Goal: Information Seeking & Learning: Learn about a topic

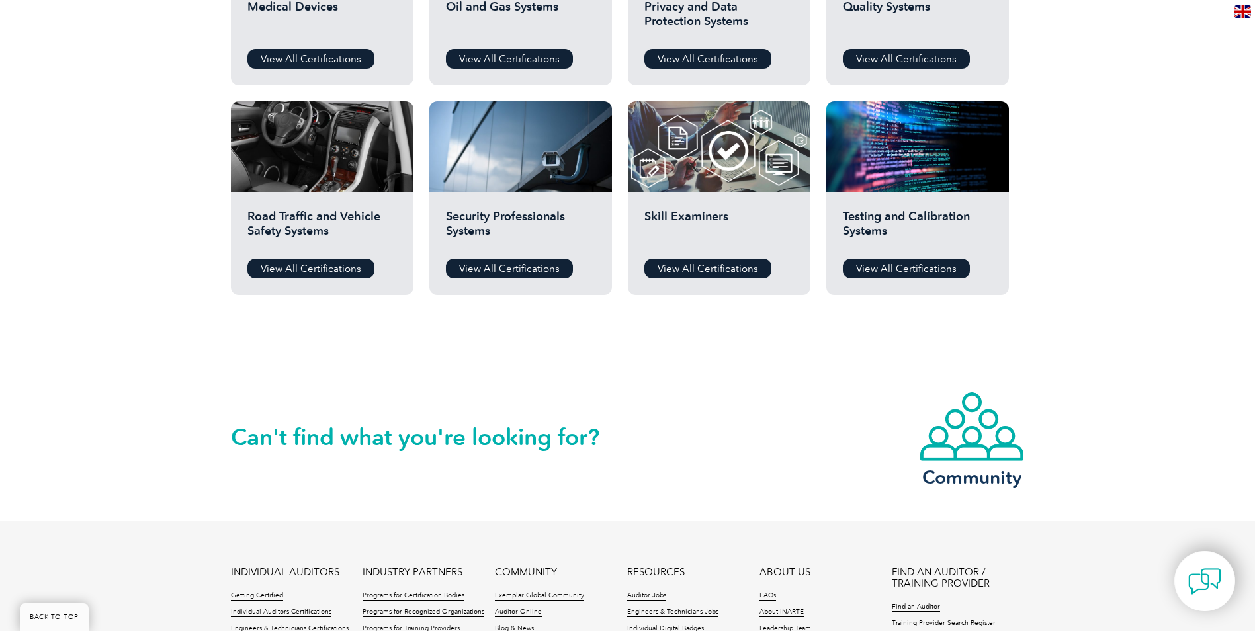
scroll to position [1125, 0]
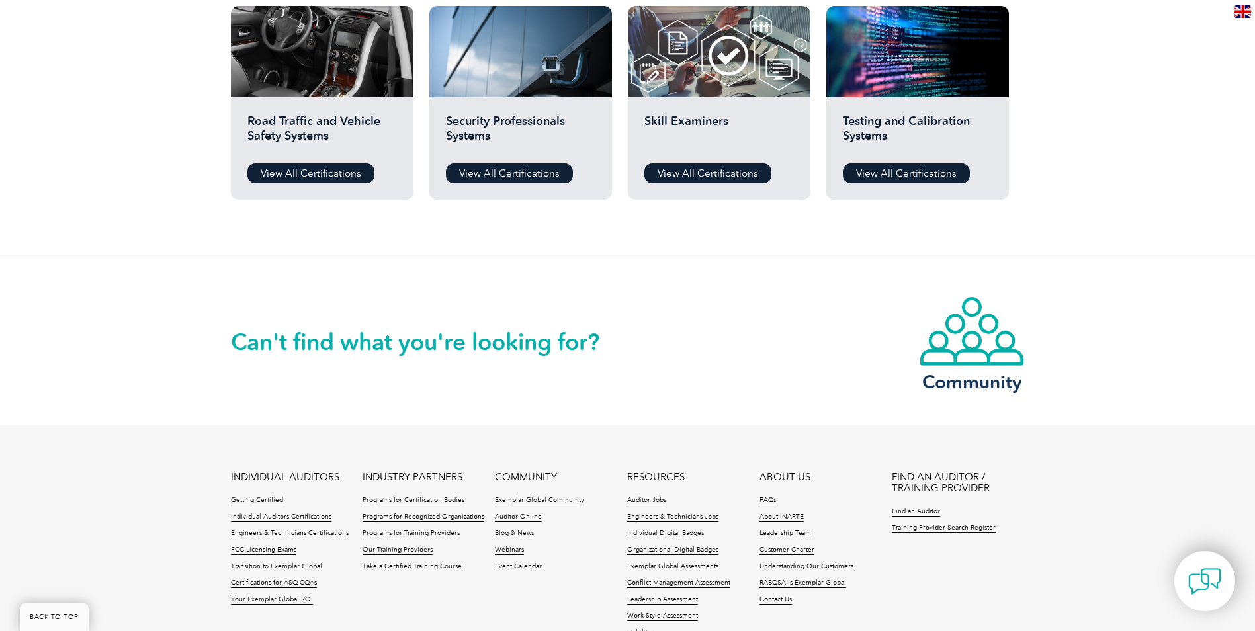
click at [273, 498] on link "Getting Certified" at bounding box center [257, 500] width 52 height 9
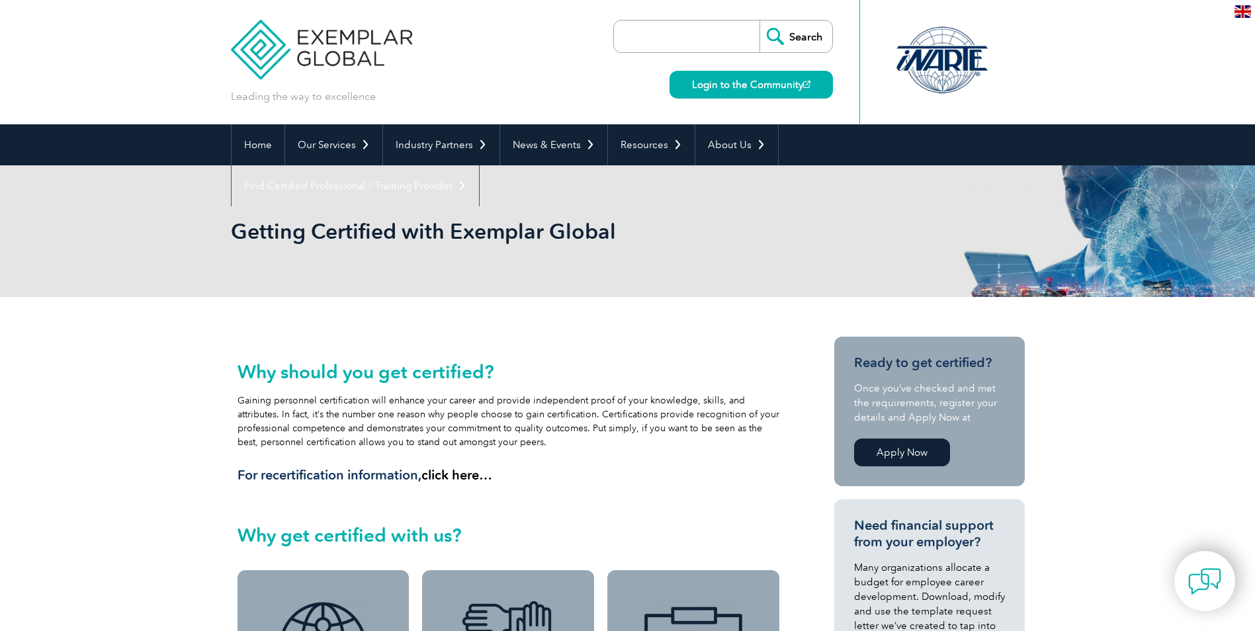
click at [902, 449] on link "Apply Now" at bounding box center [902, 453] width 96 height 28
click at [679, 46] on input "search" at bounding box center [690, 37] width 139 height 32
type input "trainer"
click at [759, 21] on input "Search" at bounding box center [795, 37] width 73 height 32
